Goal: Register for event/course

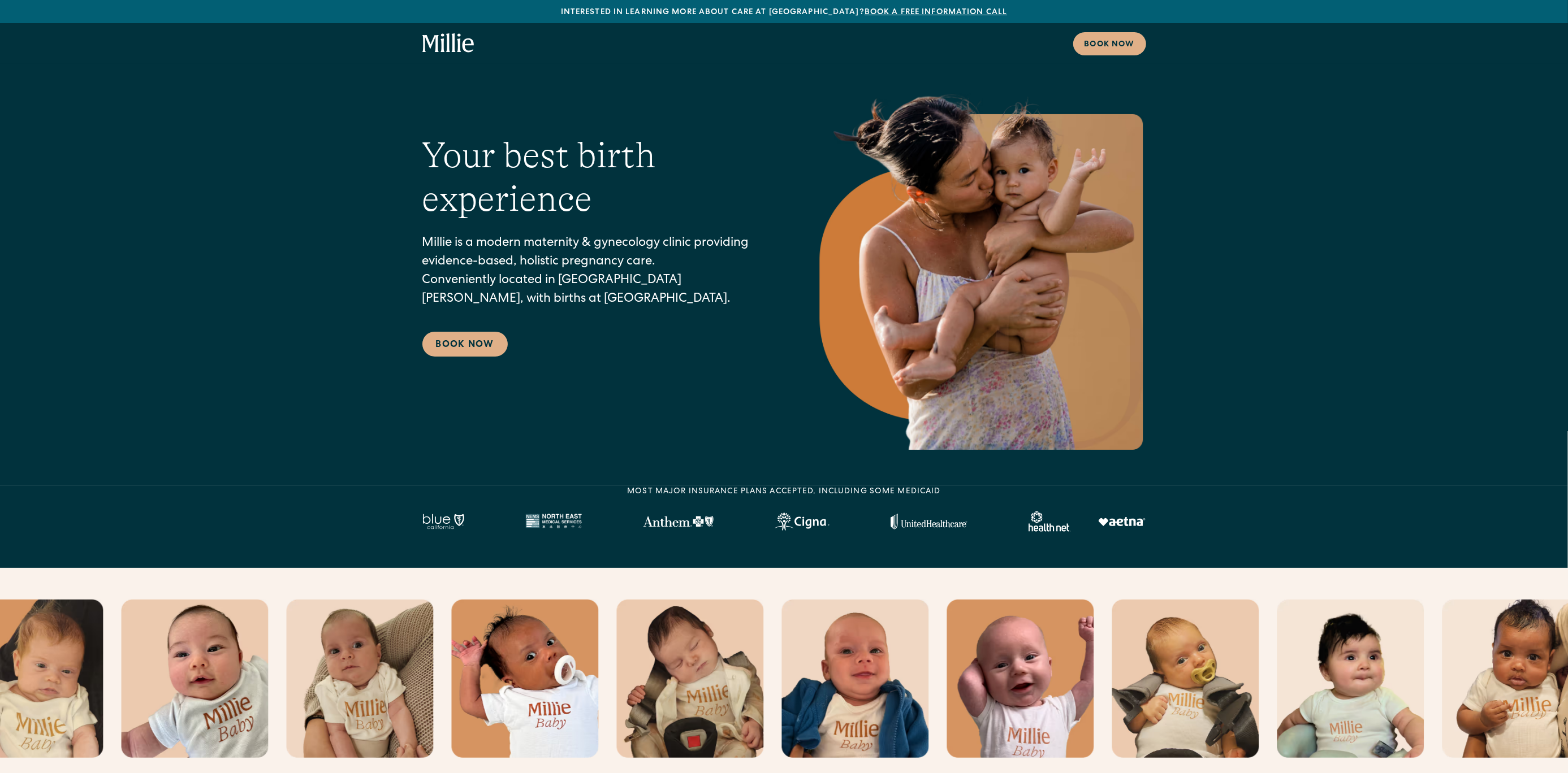
scroll to position [26, 0]
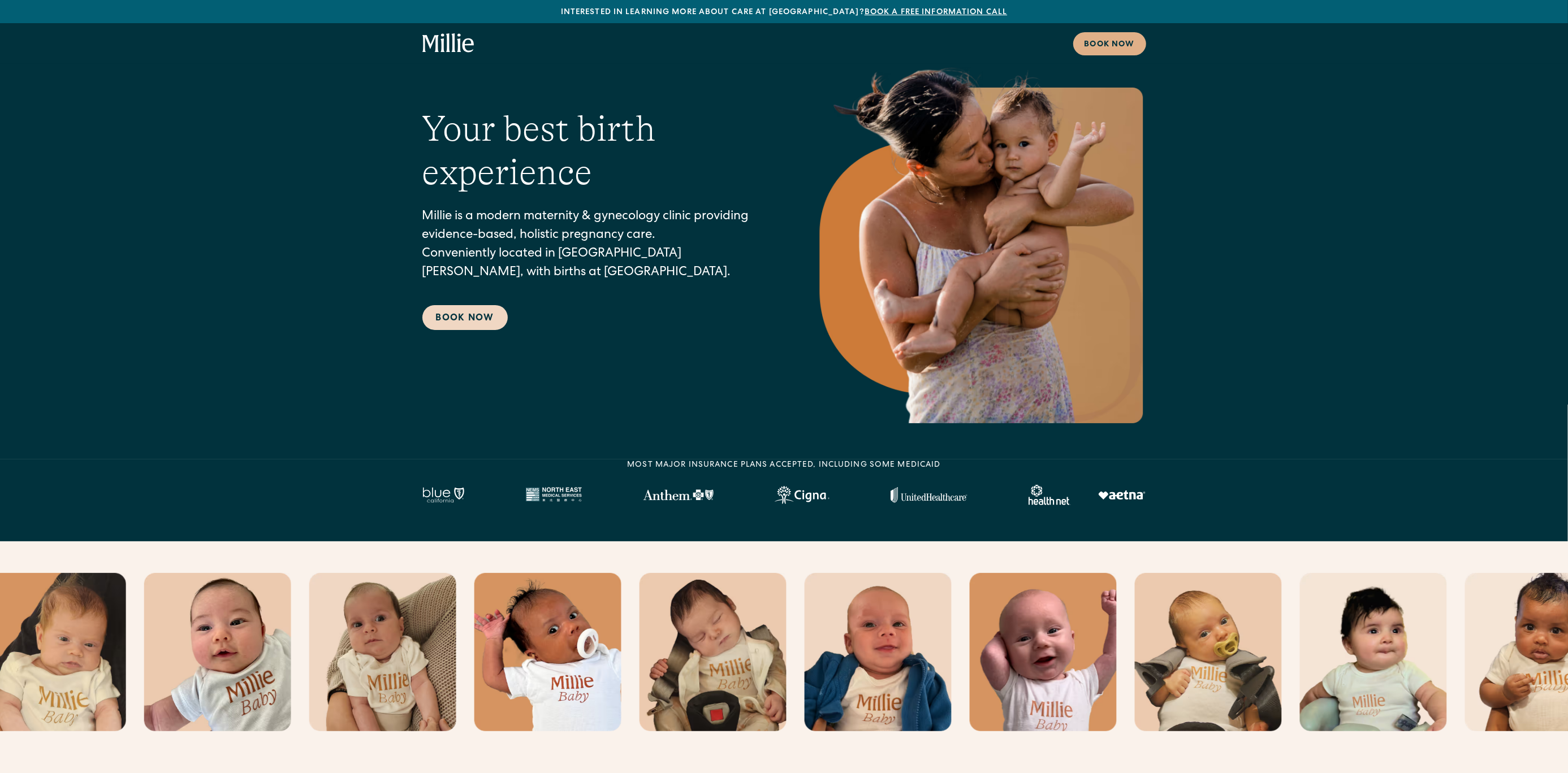
click at [465, 313] on link "Book Now" at bounding box center [464, 318] width 86 height 25
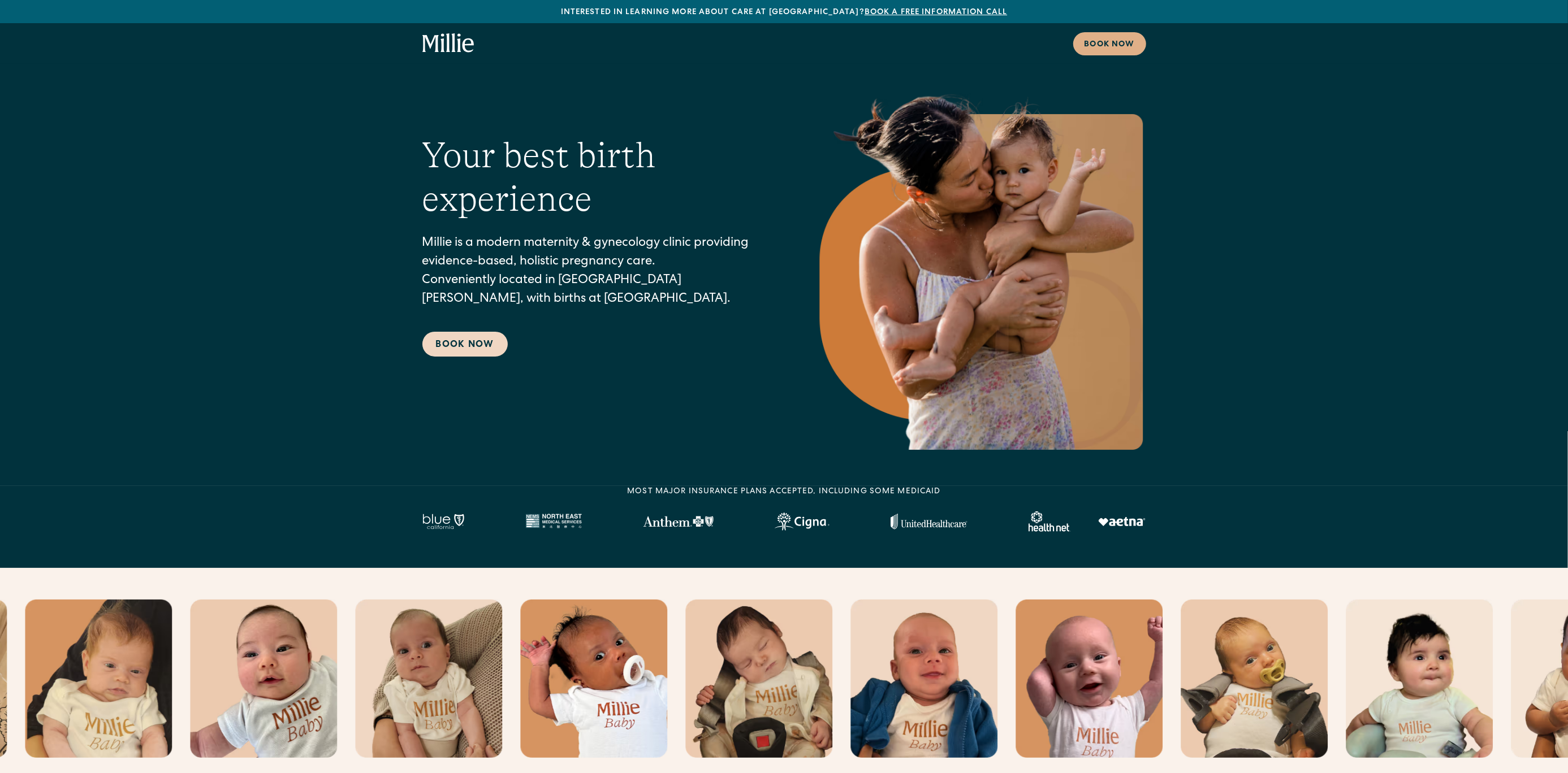
click at [456, 345] on link "Book Now" at bounding box center [464, 344] width 86 height 25
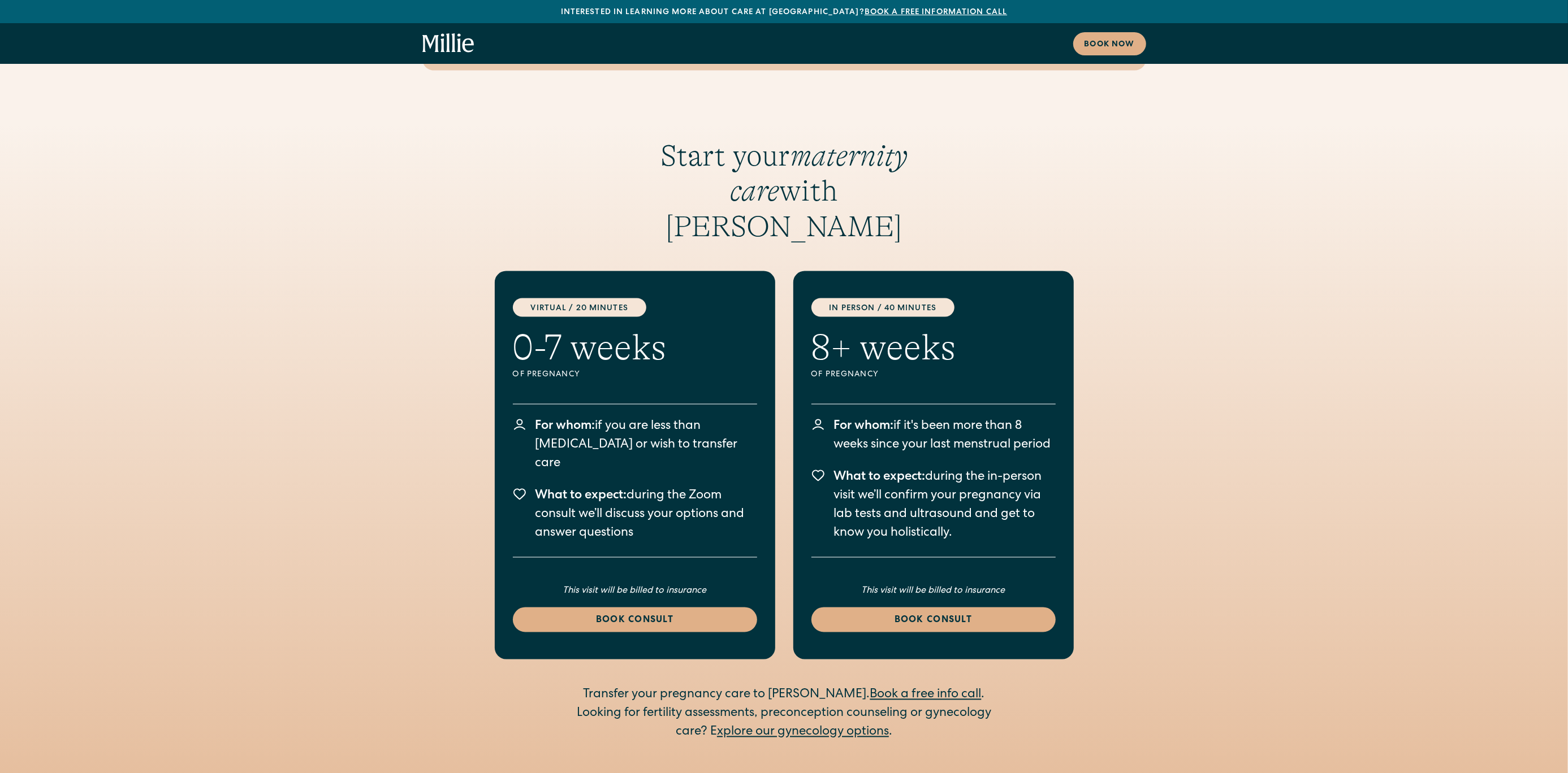
scroll to position [1980, 0]
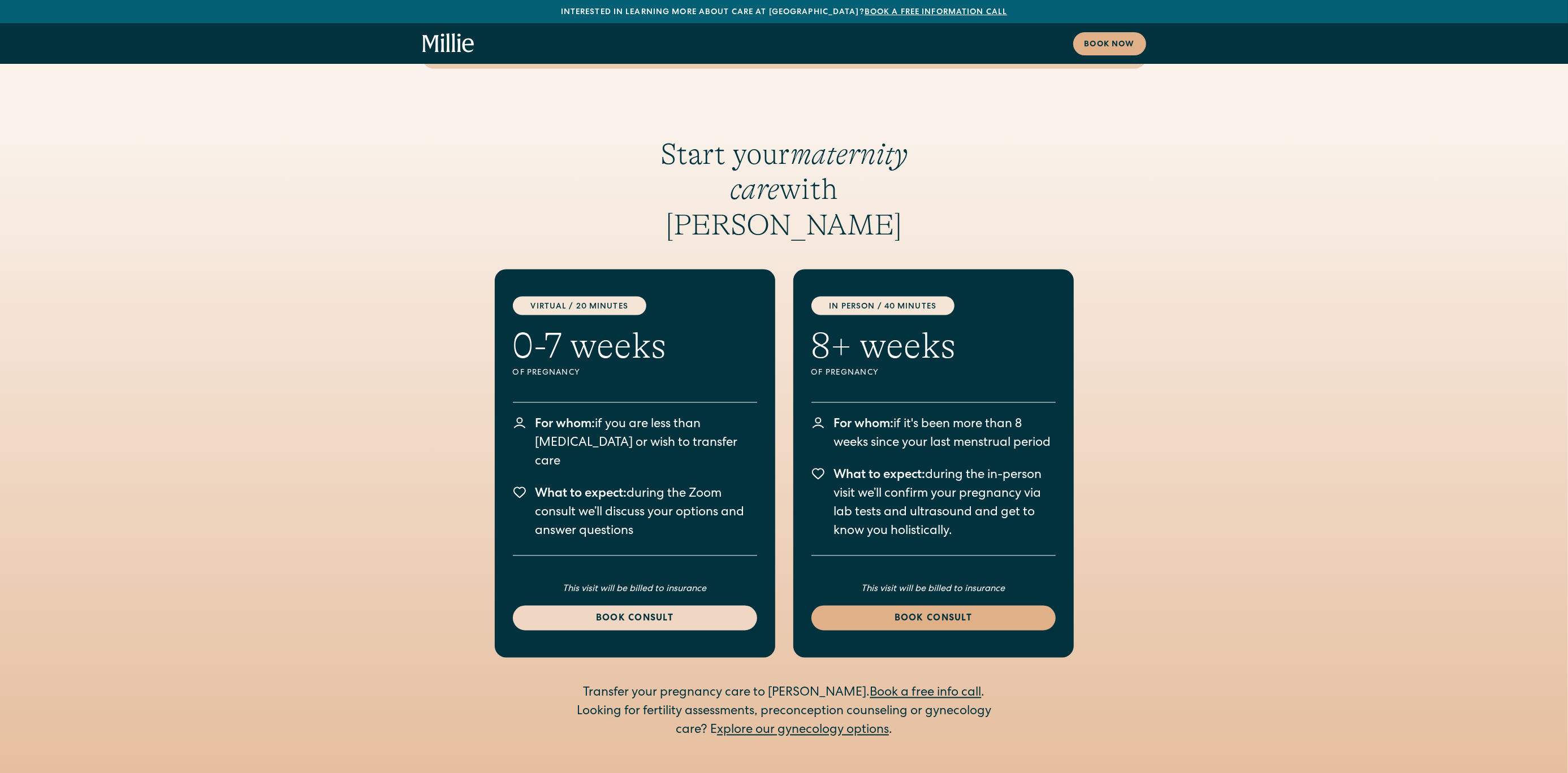
click at [664, 605] on link "Book consult" at bounding box center [635, 618] width 245 height 25
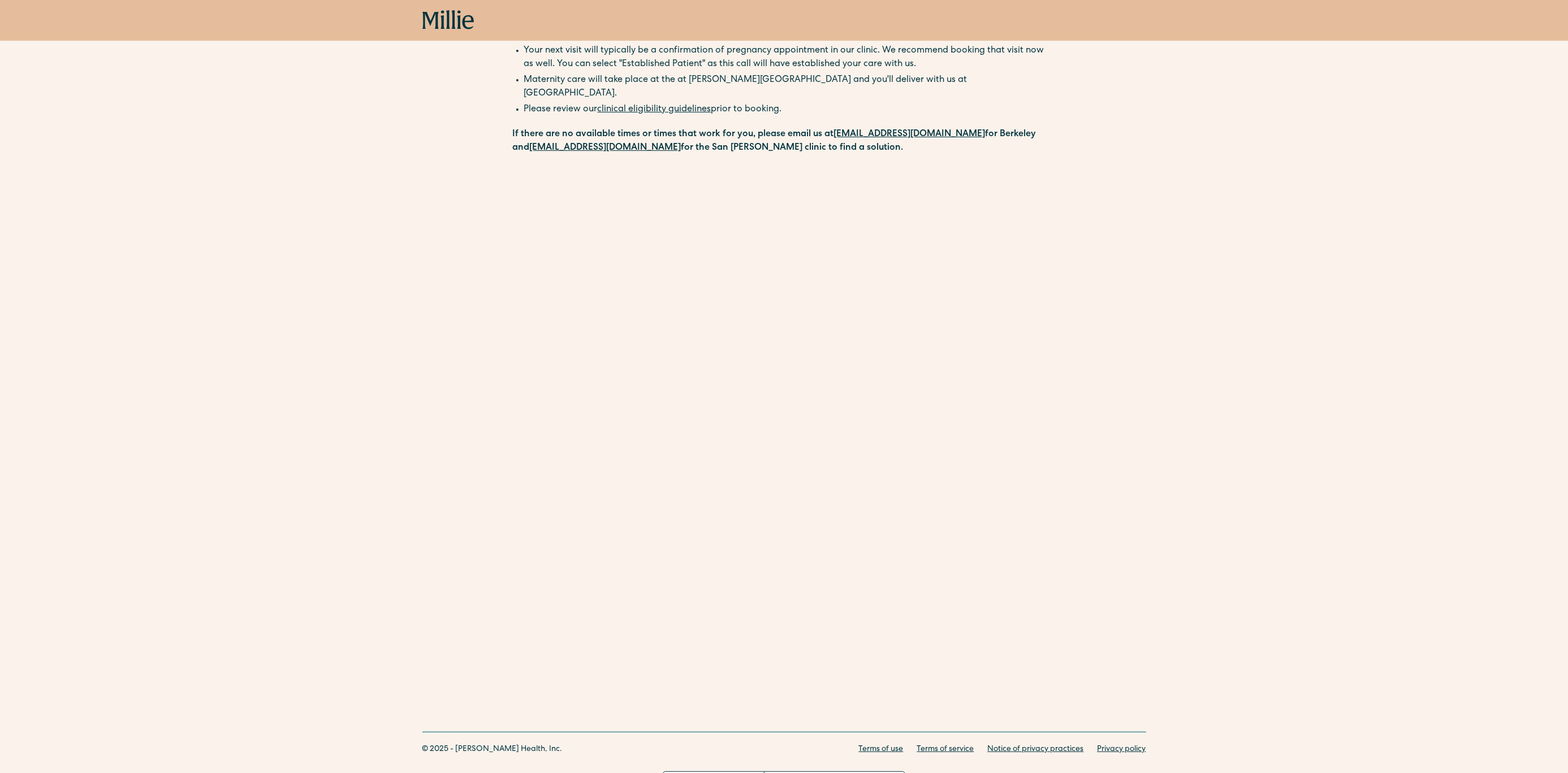
scroll to position [131, 0]
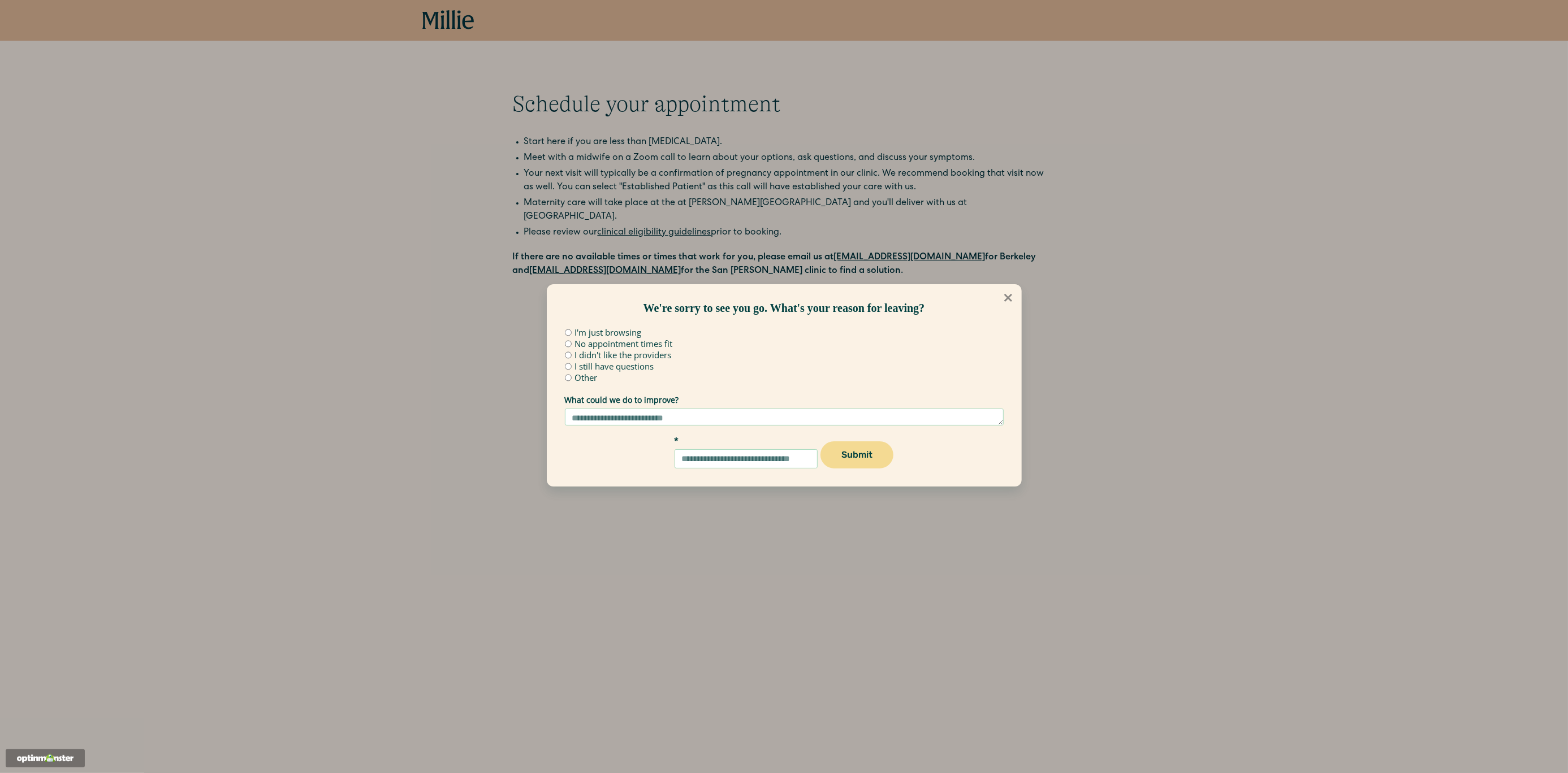
click at [1013, 288] on button at bounding box center [1007, 297] width 26 height 26
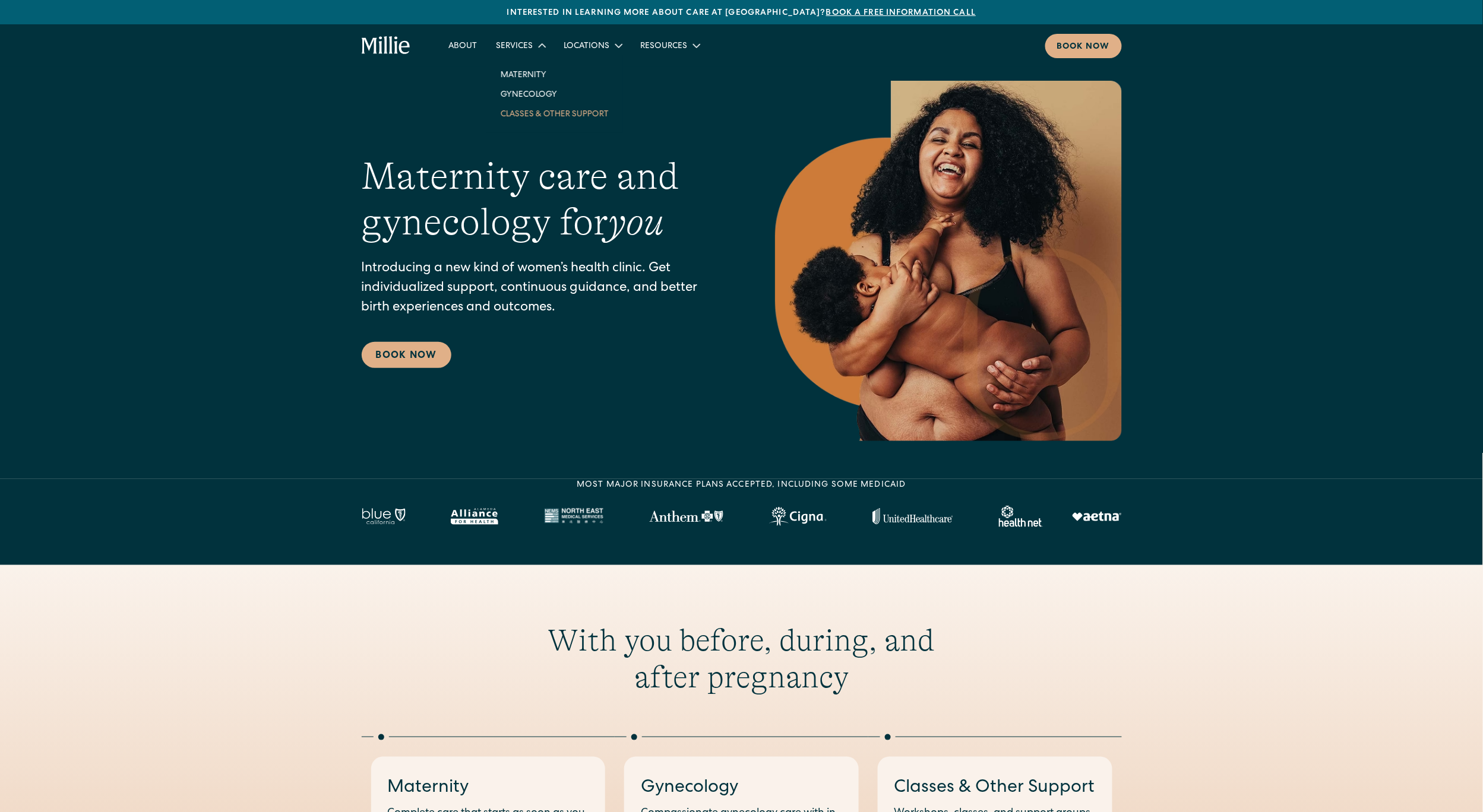
click at [516, 114] on link "Classes & Other Support" at bounding box center [555, 113] width 127 height 19
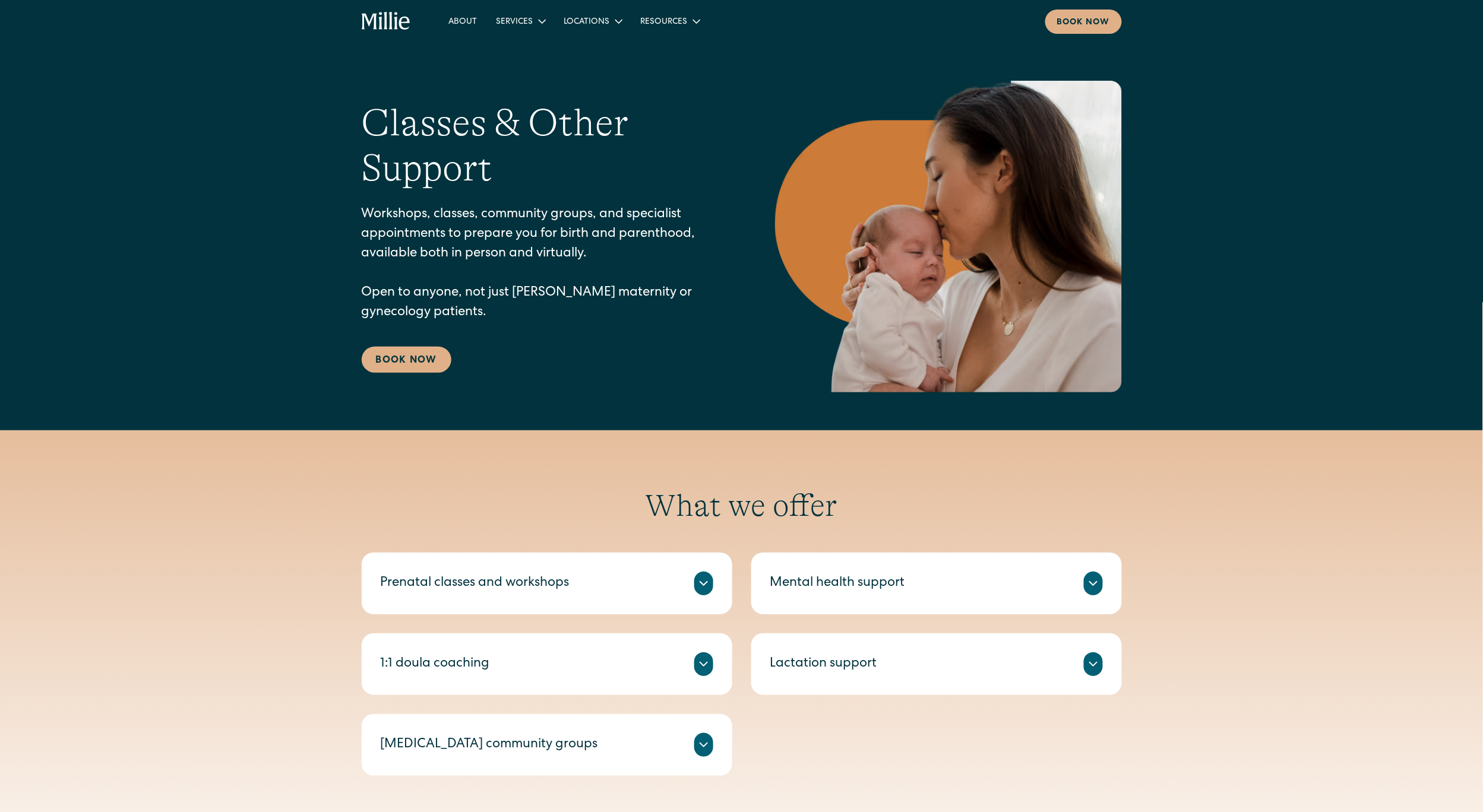
drag, startPoint x: 402, startPoint y: 380, endPoint x: 403, endPoint y: 373, distance: 7.1
click at [402, 377] on div "Classes & Other Support Workshops, classes, community groups, and specialist ap…" at bounding box center [742, 236] width 761 height 311
click at [409, 364] on link "Book Now" at bounding box center [406, 360] width 90 height 26
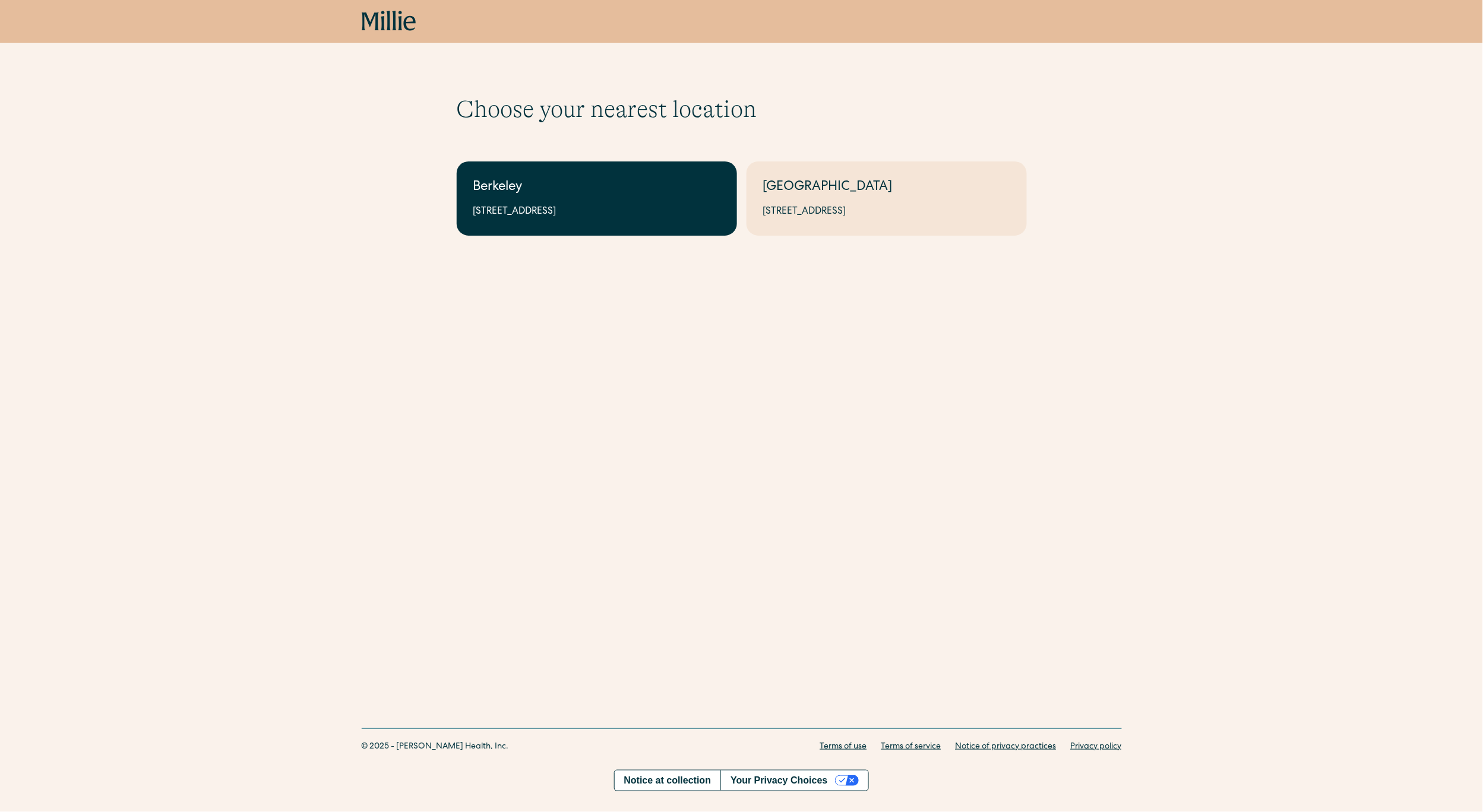
click at [555, 194] on div "Berkeley" at bounding box center [596, 187] width 247 height 19
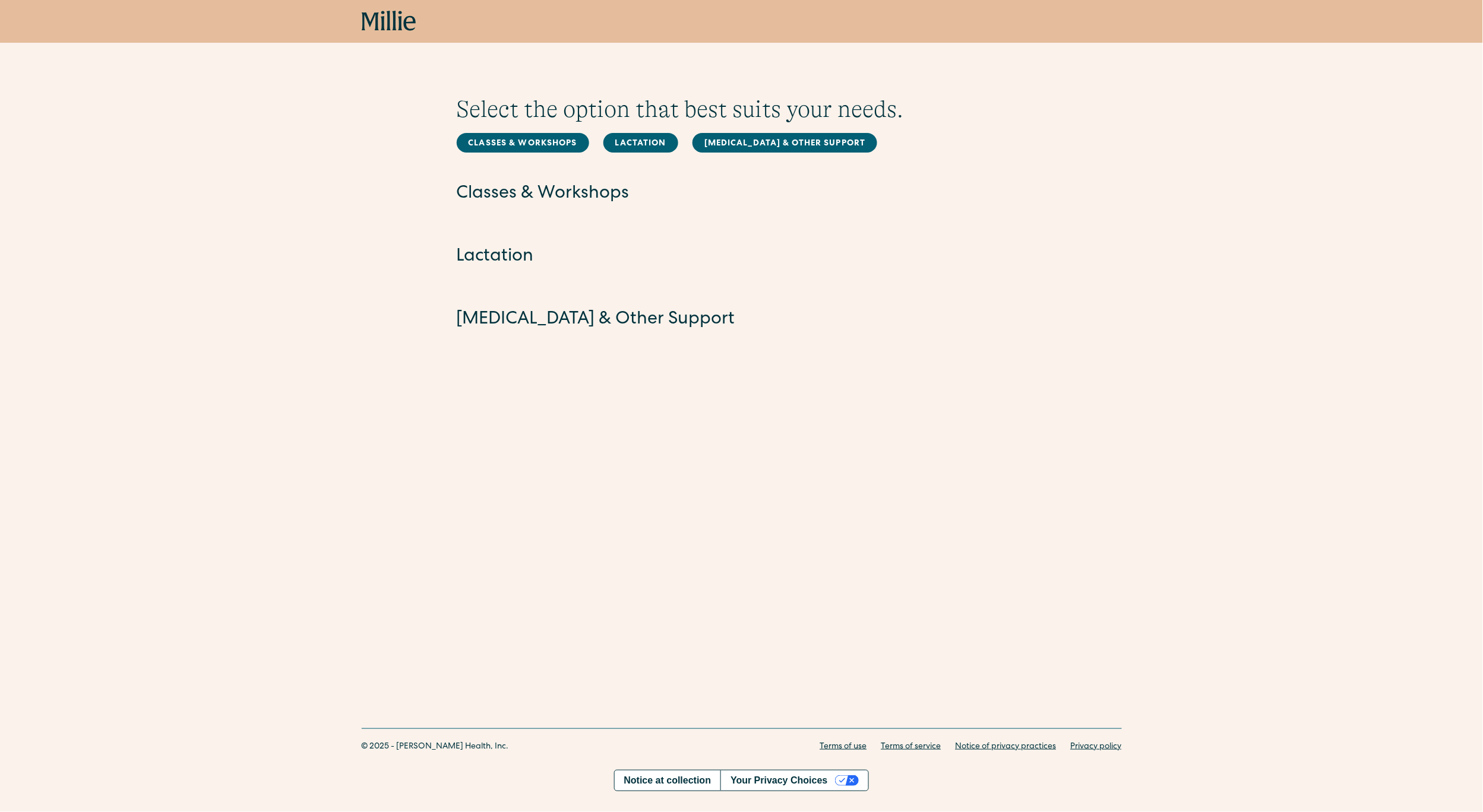
click at [501, 189] on h2 "Classes & Workshops" at bounding box center [741, 194] width 570 height 25
click at [549, 136] on link "Classes & Workshops" at bounding box center [522, 142] width 133 height 19
click at [634, 145] on link "Lactation" at bounding box center [641, 142] width 75 height 19
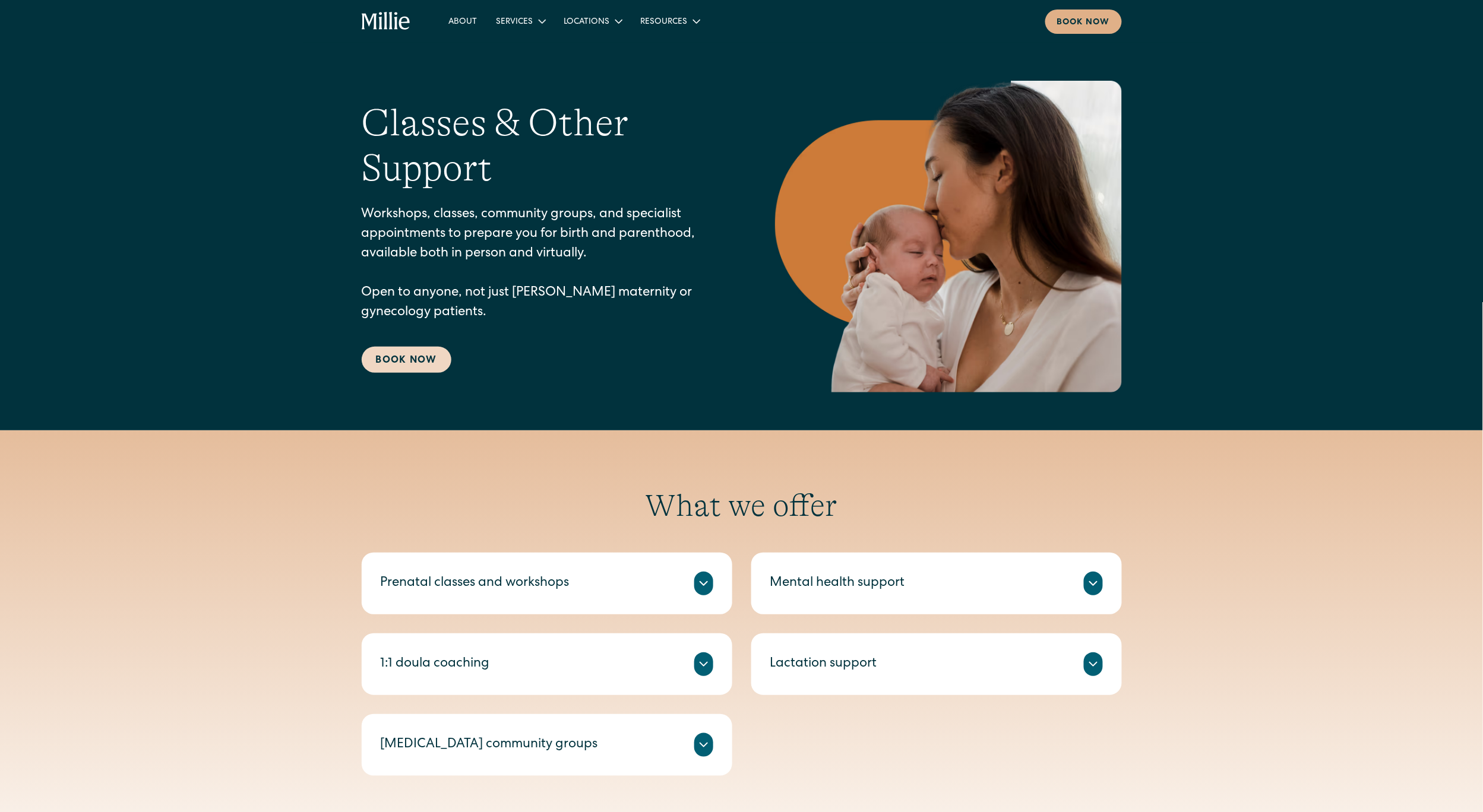
click at [405, 354] on link "Book Now" at bounding box center [406, 360] width 90 height 26
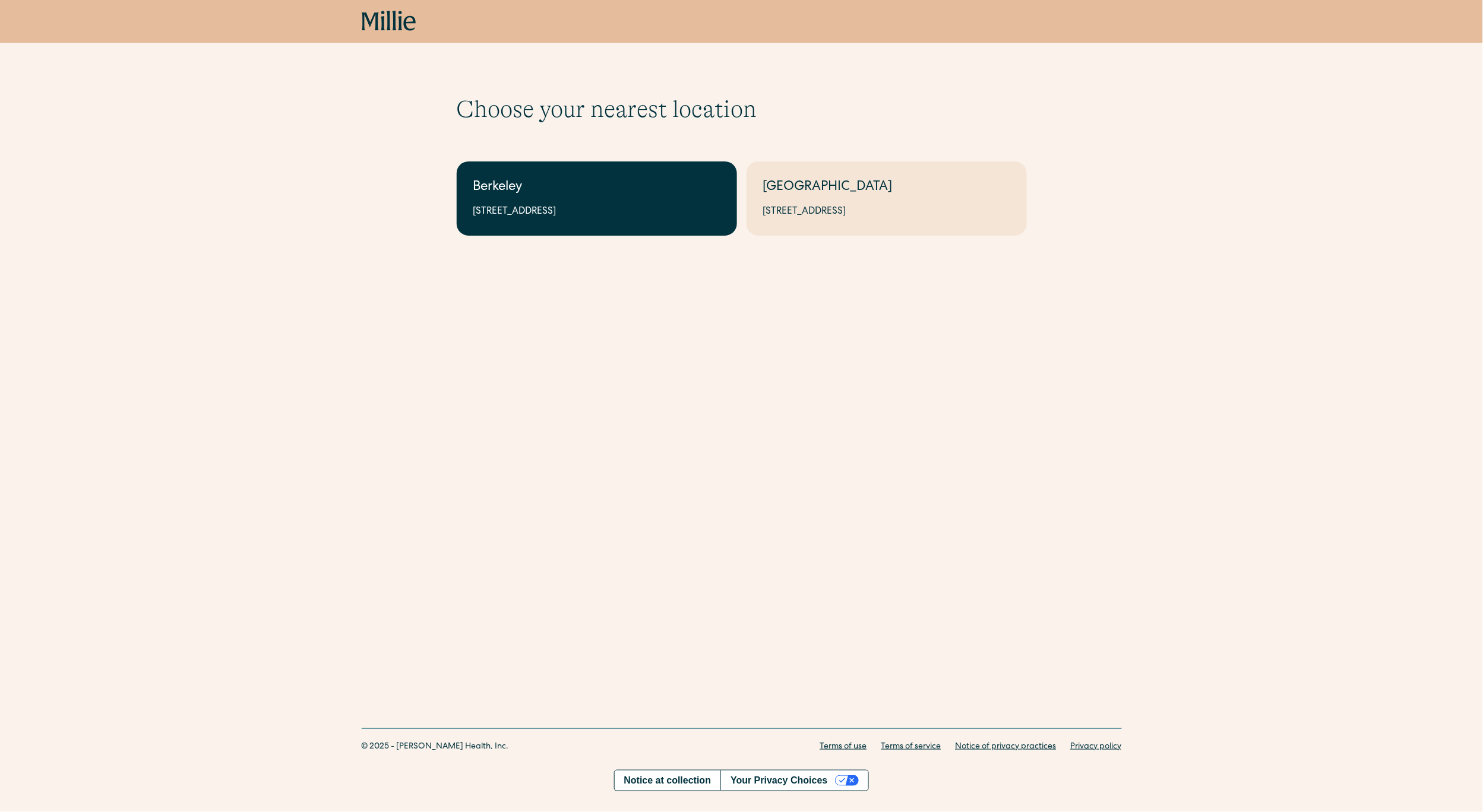
click at [546, 202] on link "Berkeley [STREET_ADDRESS]" at bounding box center [596, 198] width 280 height 74
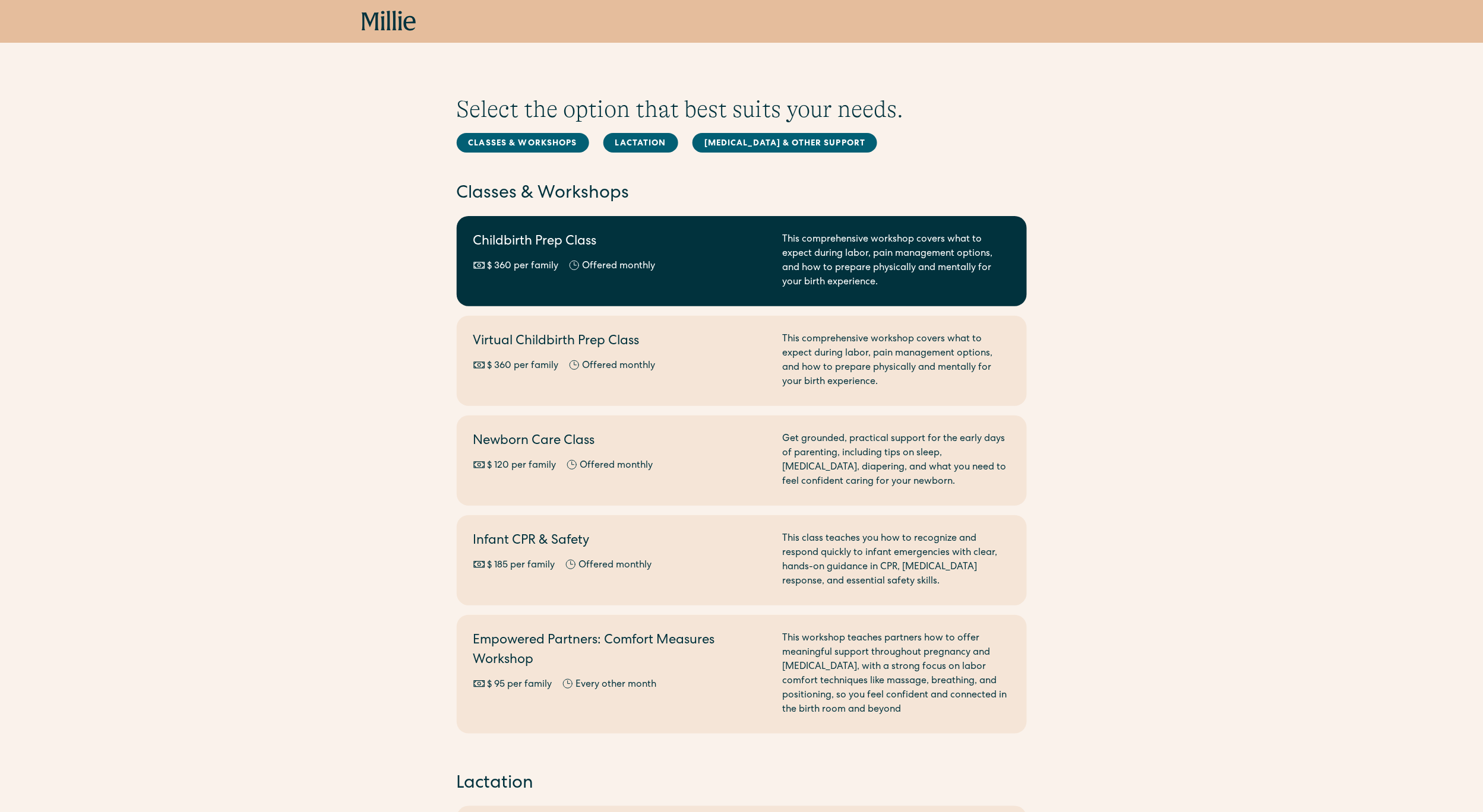
scroll to position [21, 0]
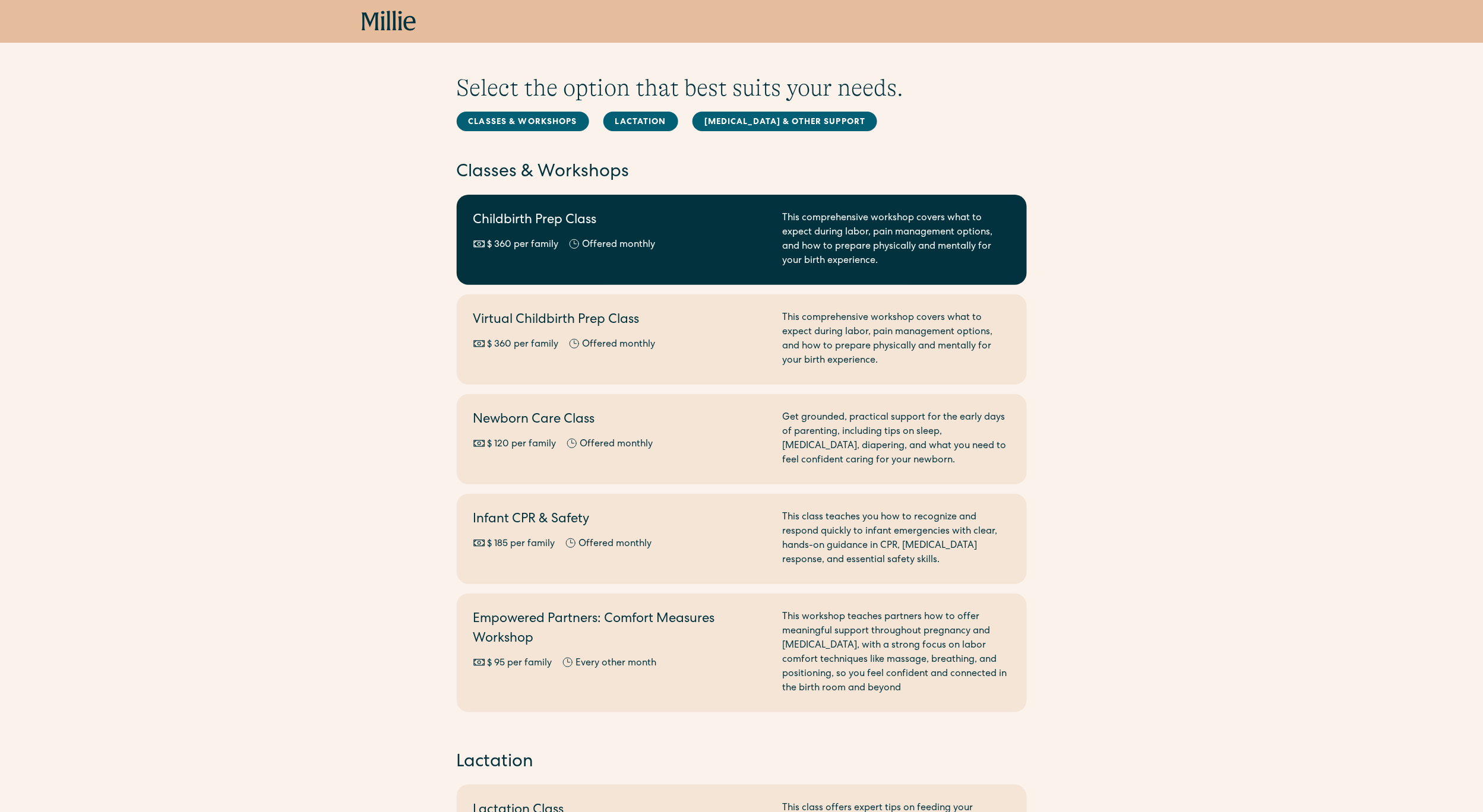
click at [511, 212] on h2 "Childbirth Prep Class" at bounding box center [620, 221] width 295 height 19
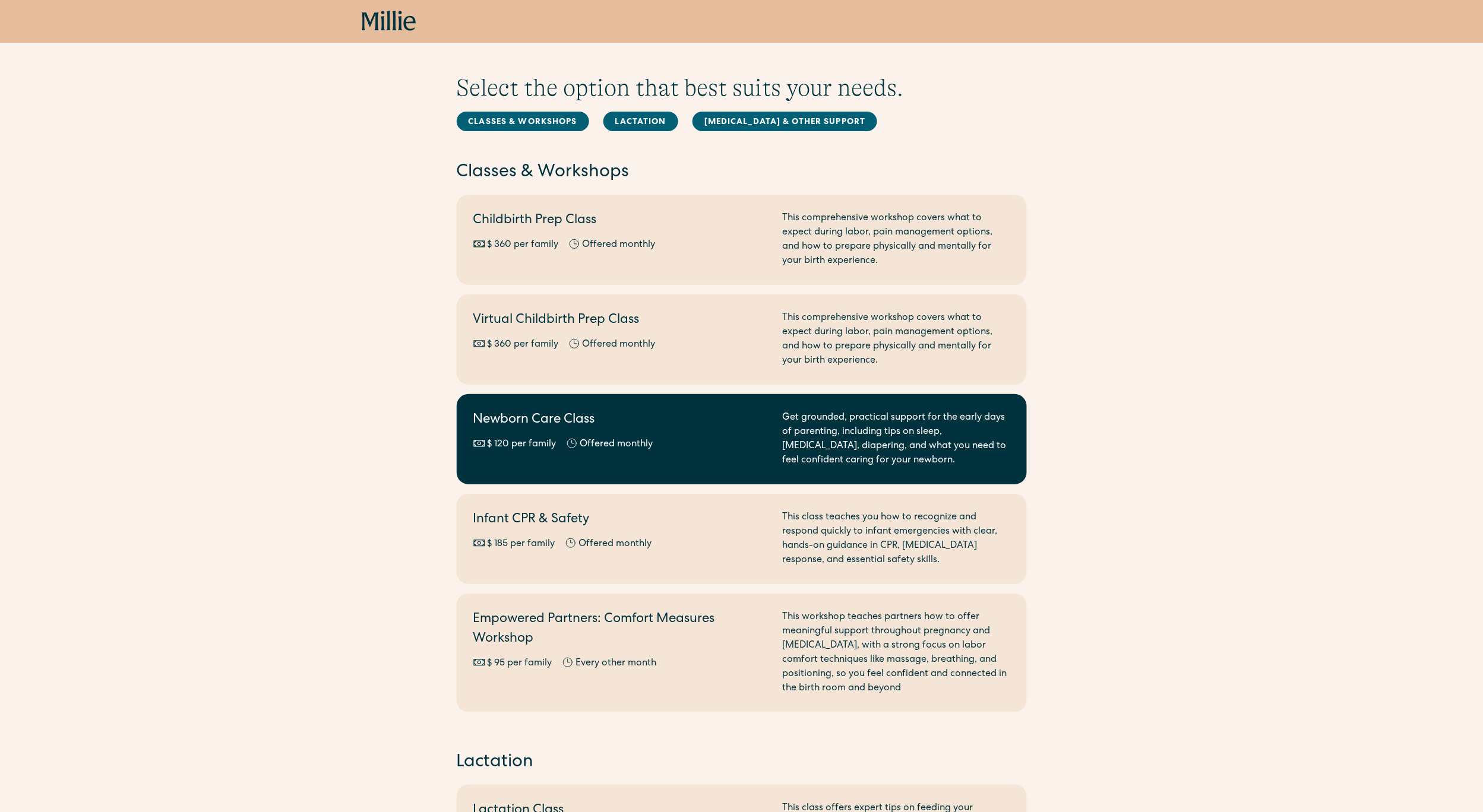
click at [526, 416] on h2 "Newborn Care Class" at bounding box center [620, 420] width 295 height 19
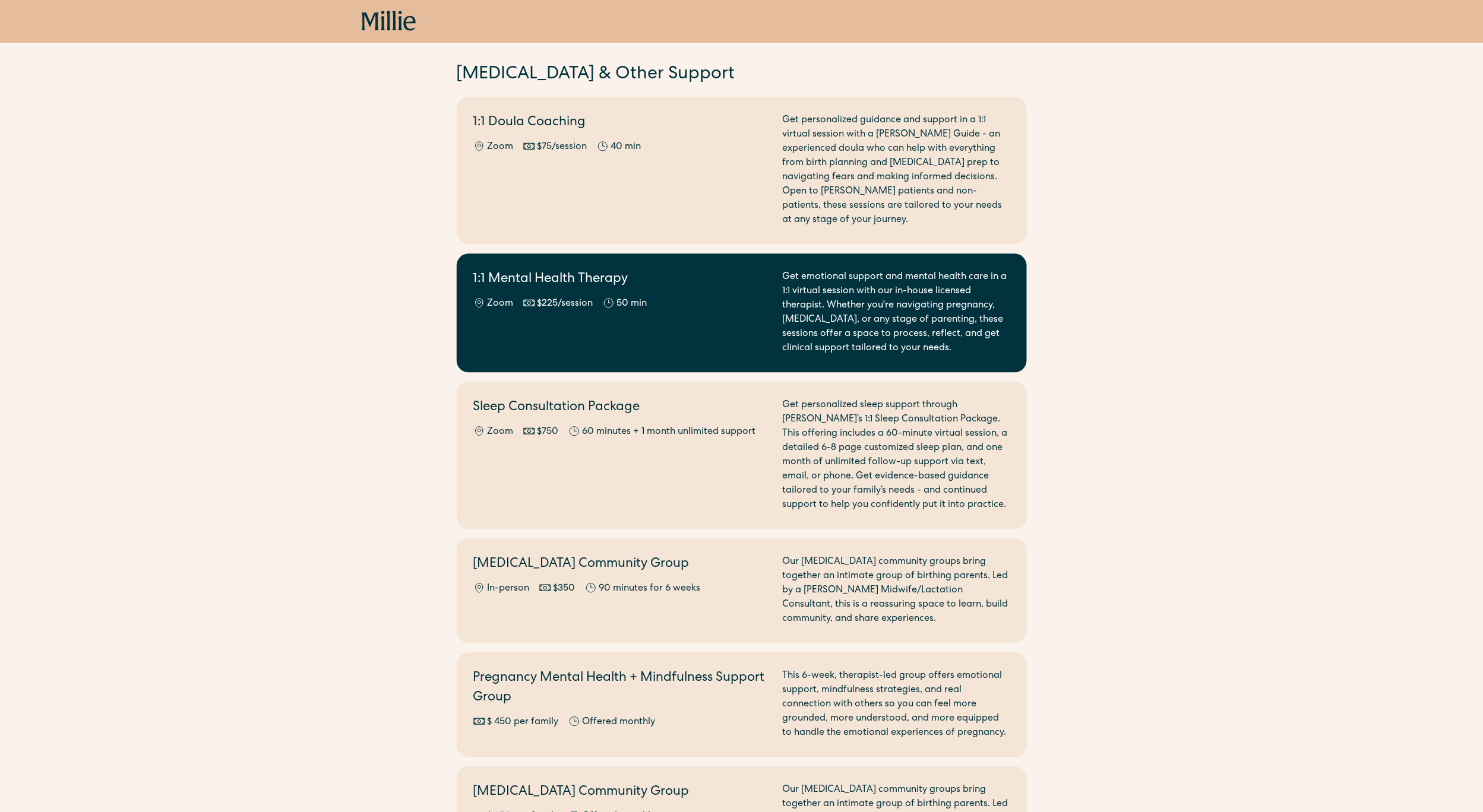
scroll to position [1028, 0]
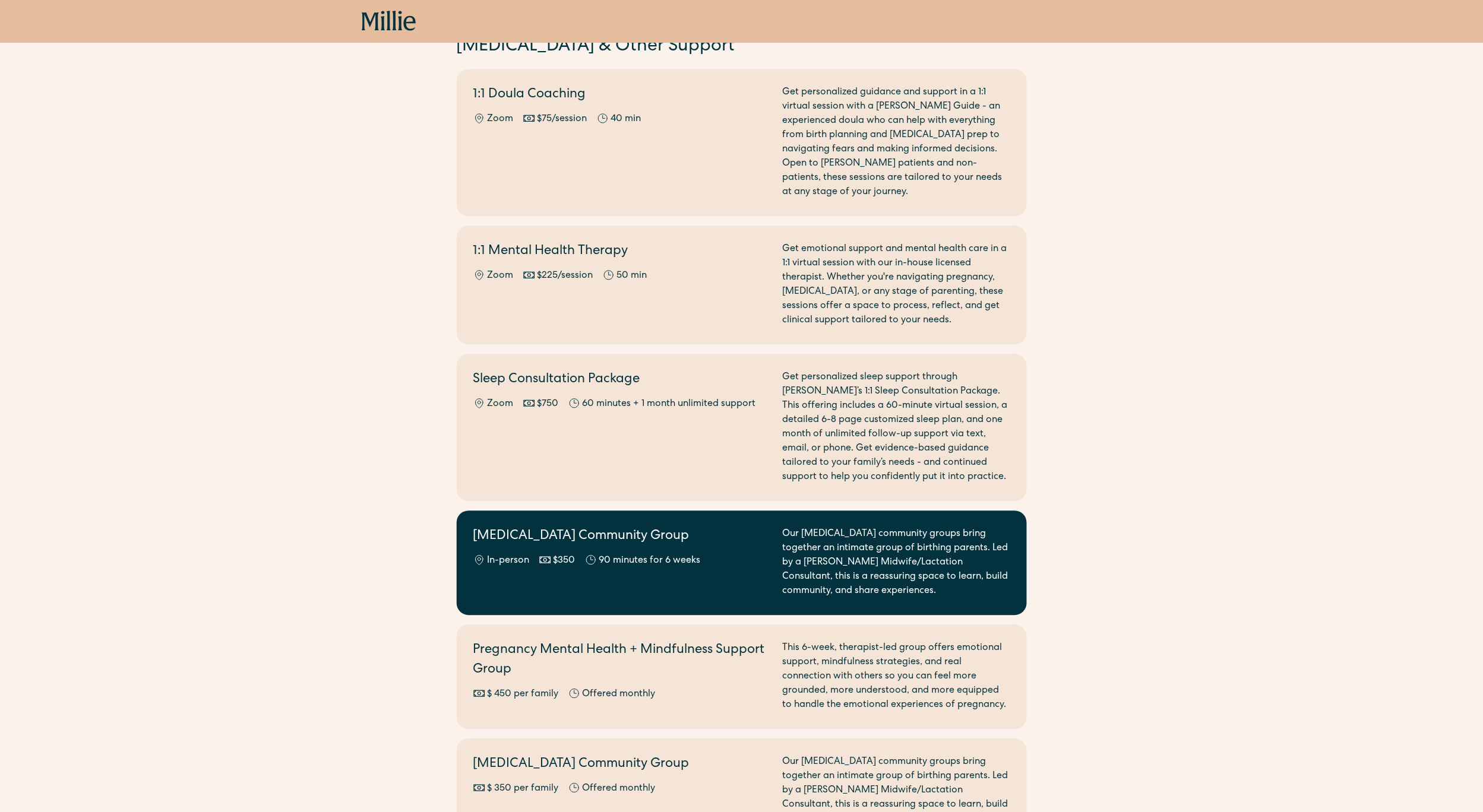
click at [522, 511] on link "Postpartum Community Group In-person $350 90 minutes for 6 weeks Our postpartum…" at bounding box center [741, 563] width 570 height 105
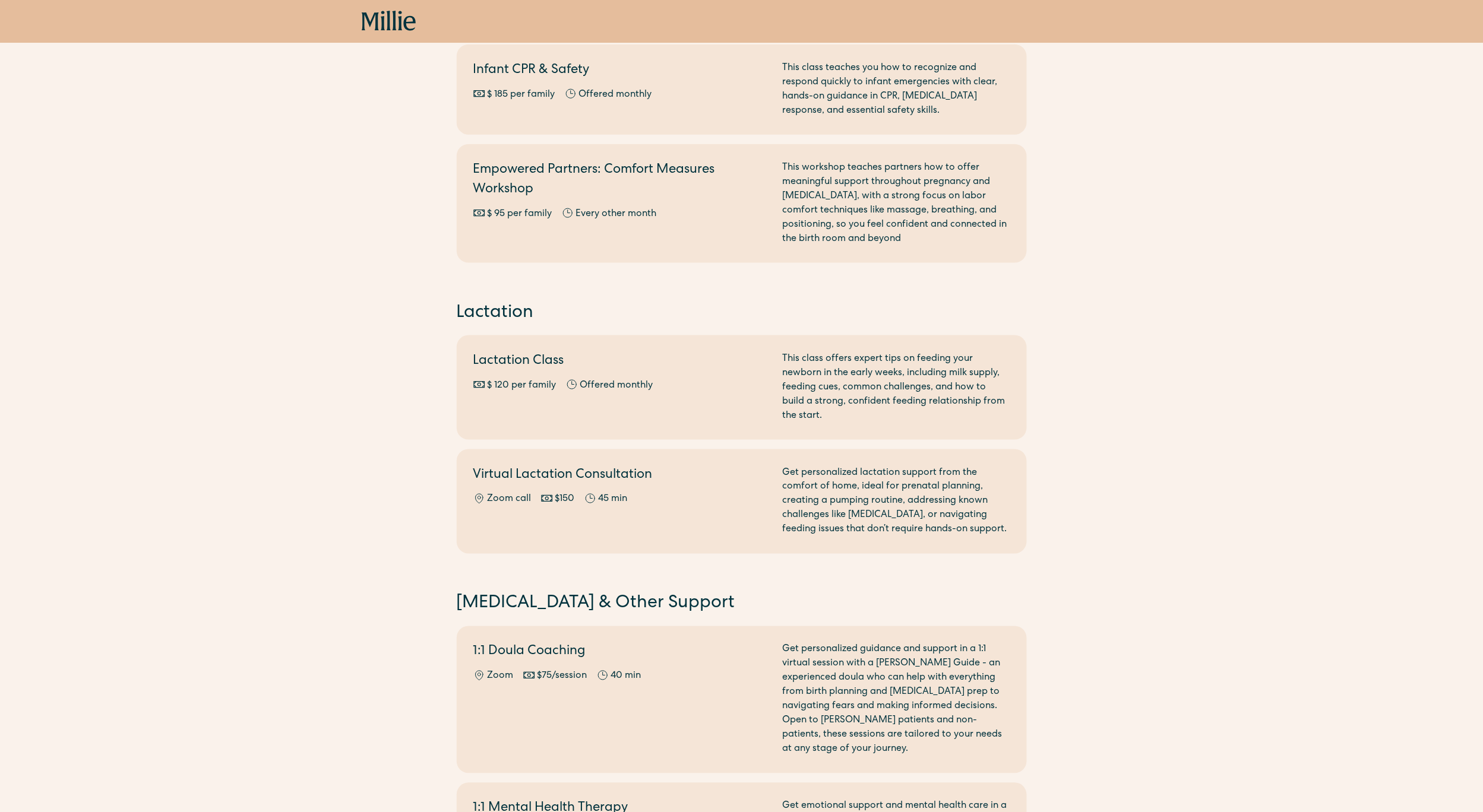
scroll to position [459, 0]
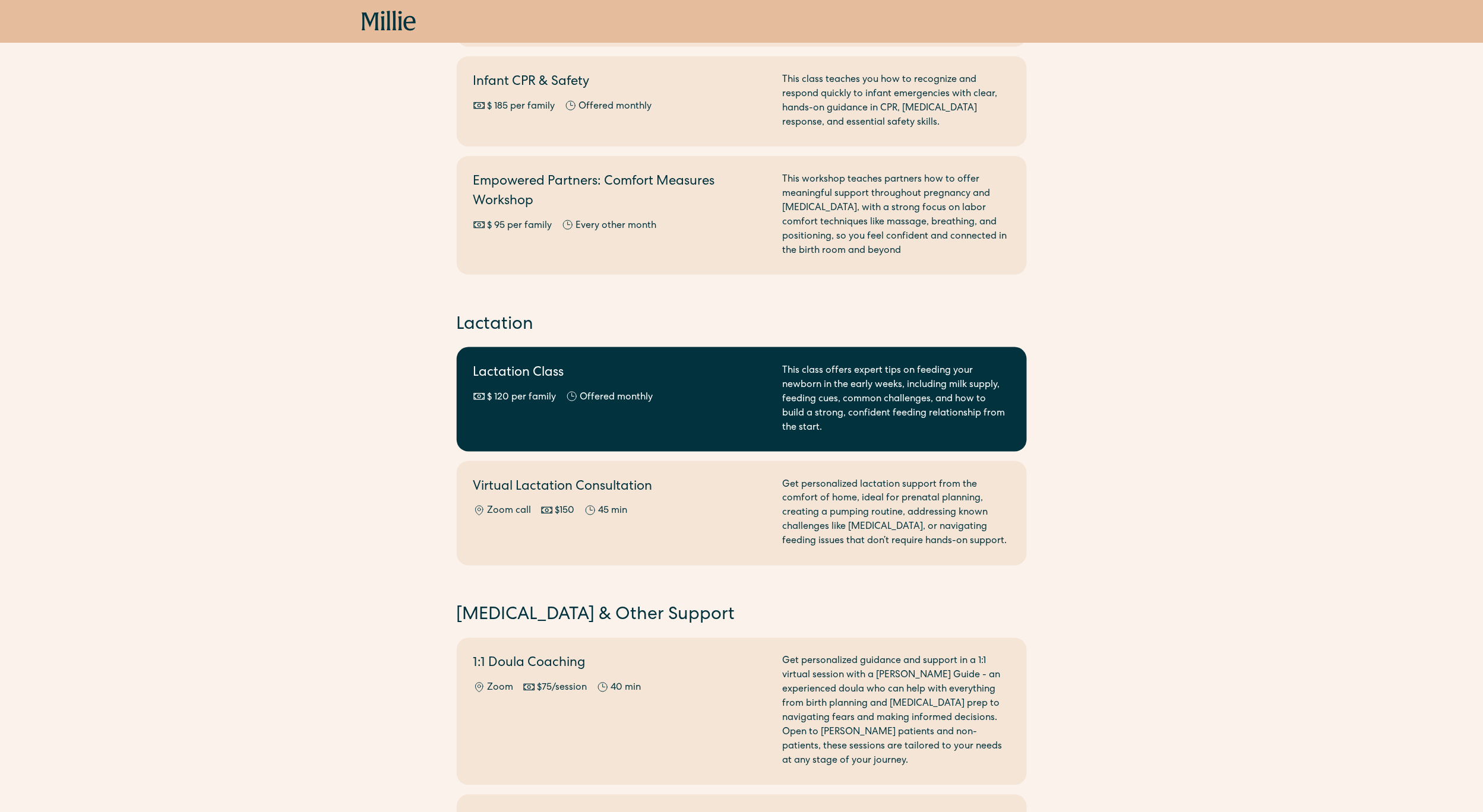
click at [505, 365] on h2 "Lactation Class" at bounding box center [620, 374] width 295 height 19
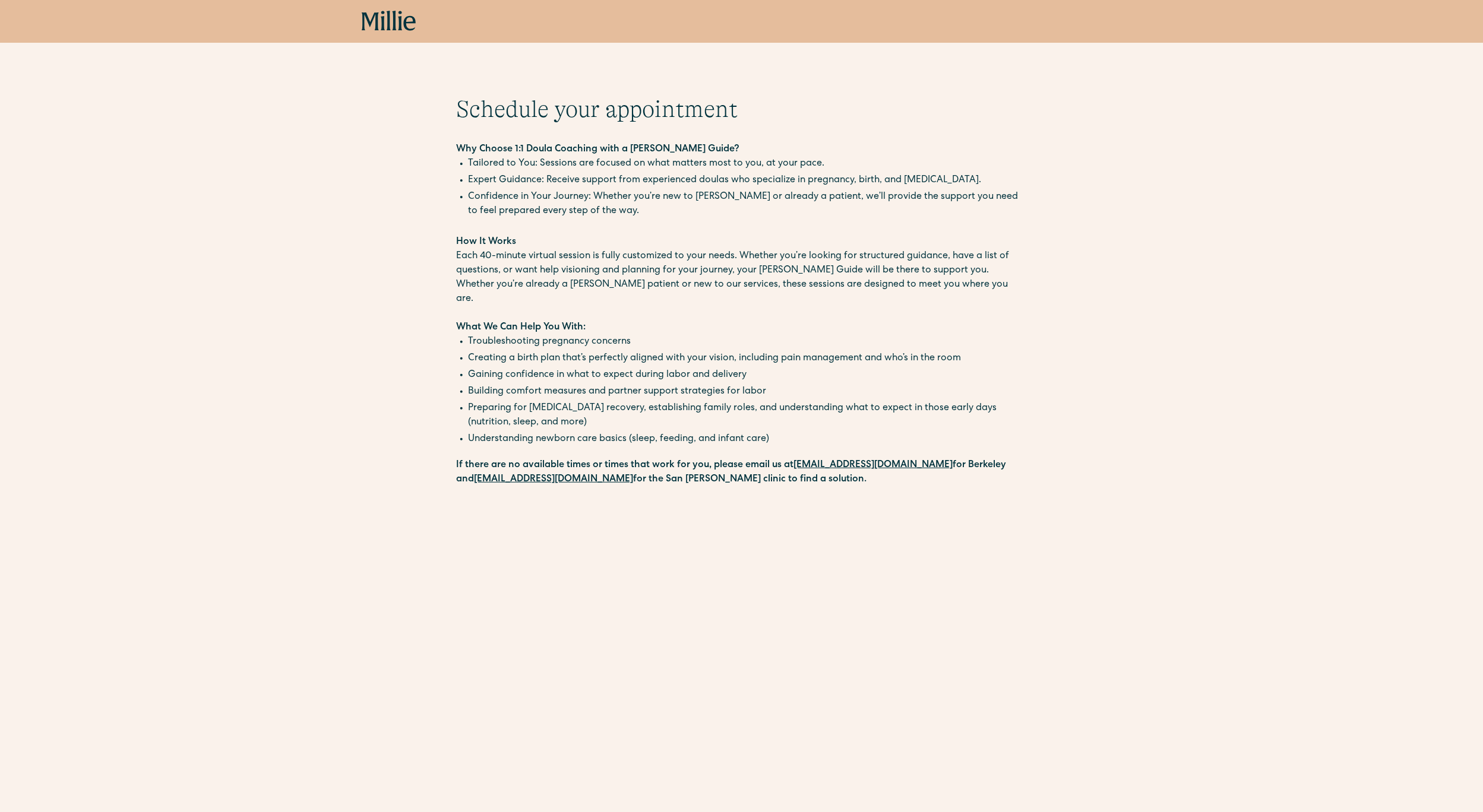
click at [384, 24] on icon at bounding box center [382, 20] width 4 height 19
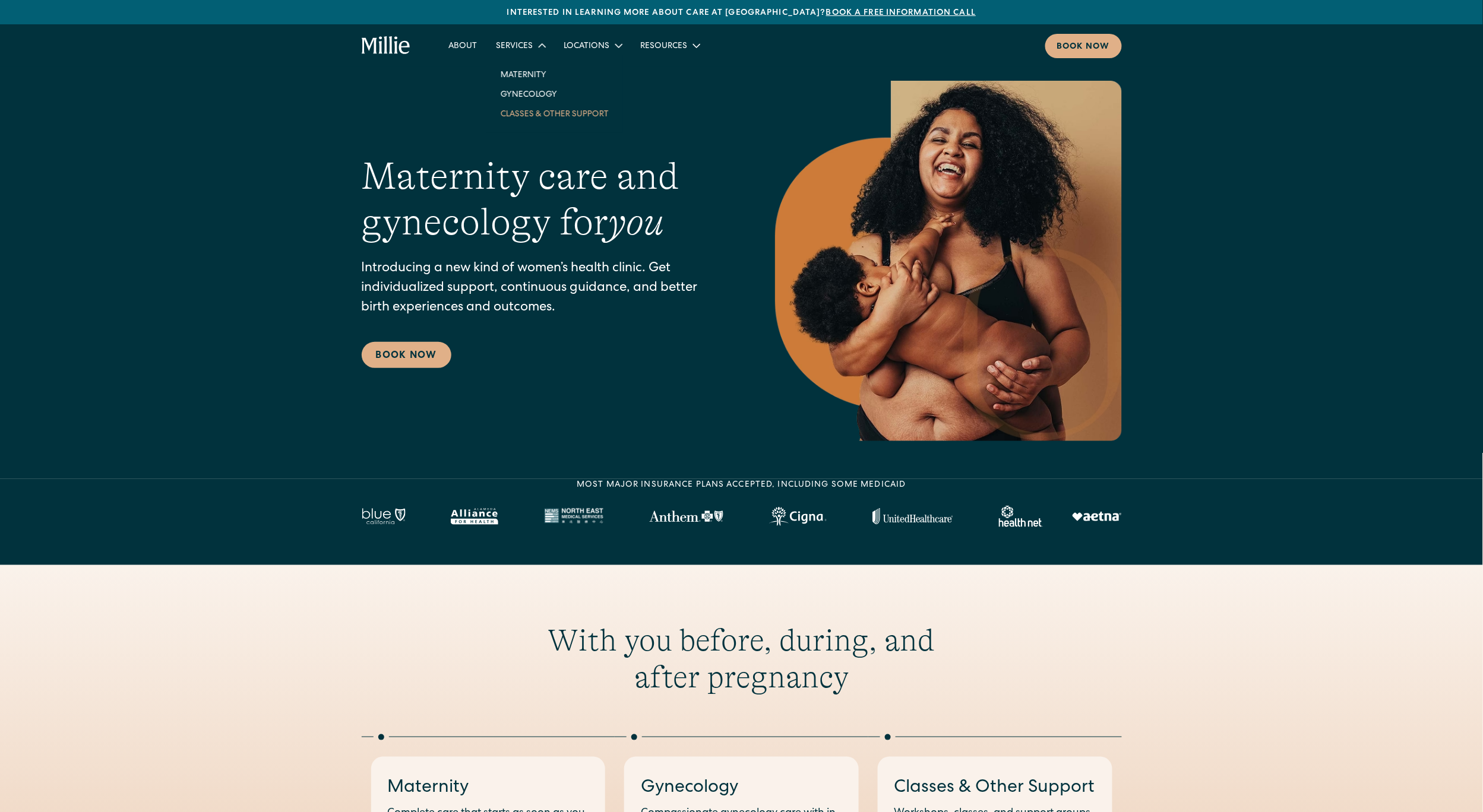
click at [528, 113] on link "Classes & Other Support" at bounding box center [555, 113] width 127 height 19
